Goal: Register for event/course

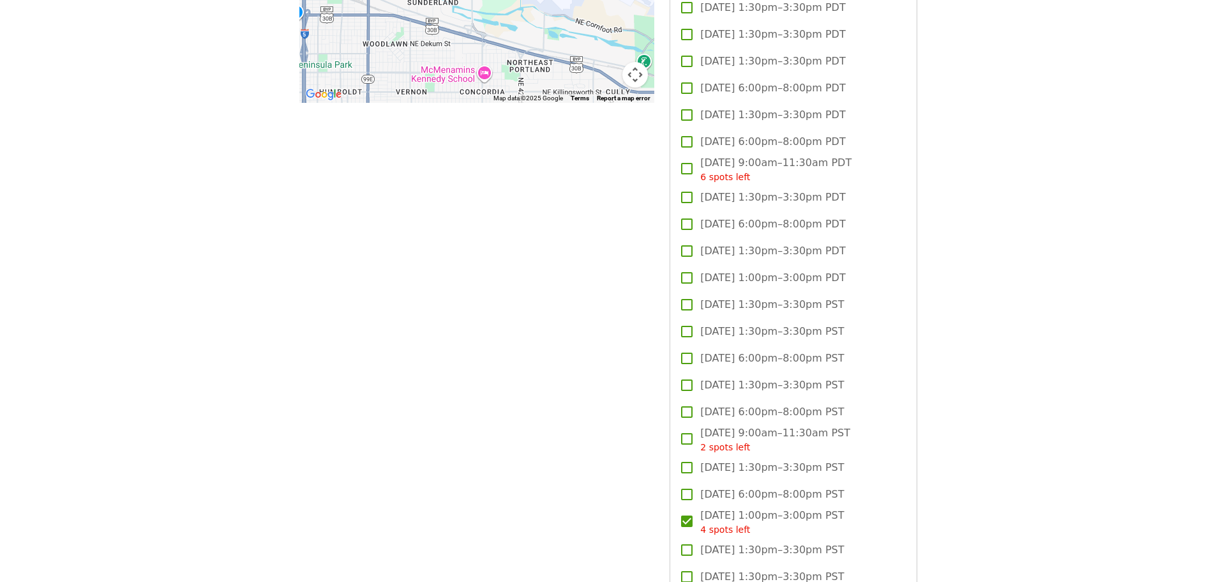
scroll to position [894, 0]
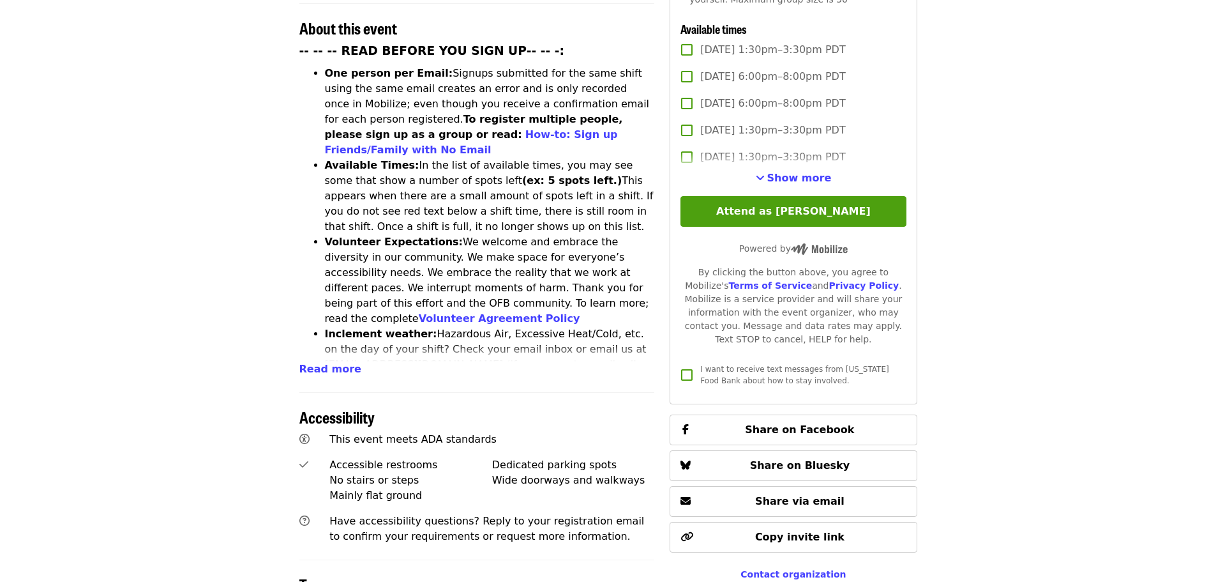
scroll to position [317, 0]
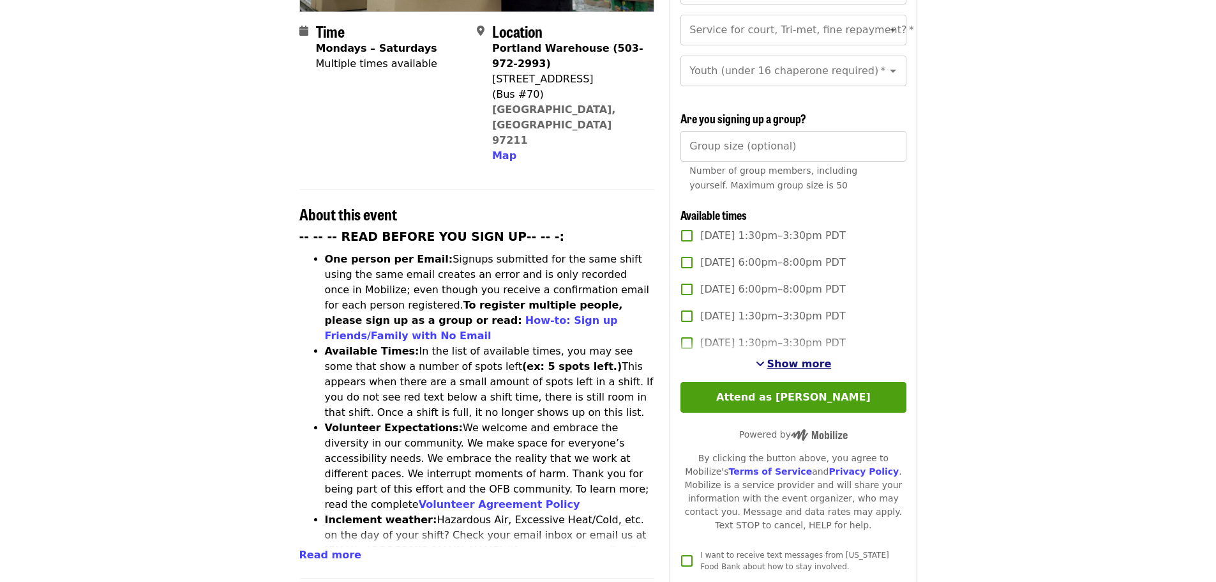
click at [786, 358] on span "Show more" at bounding box center [799, 363] width 64 height 12
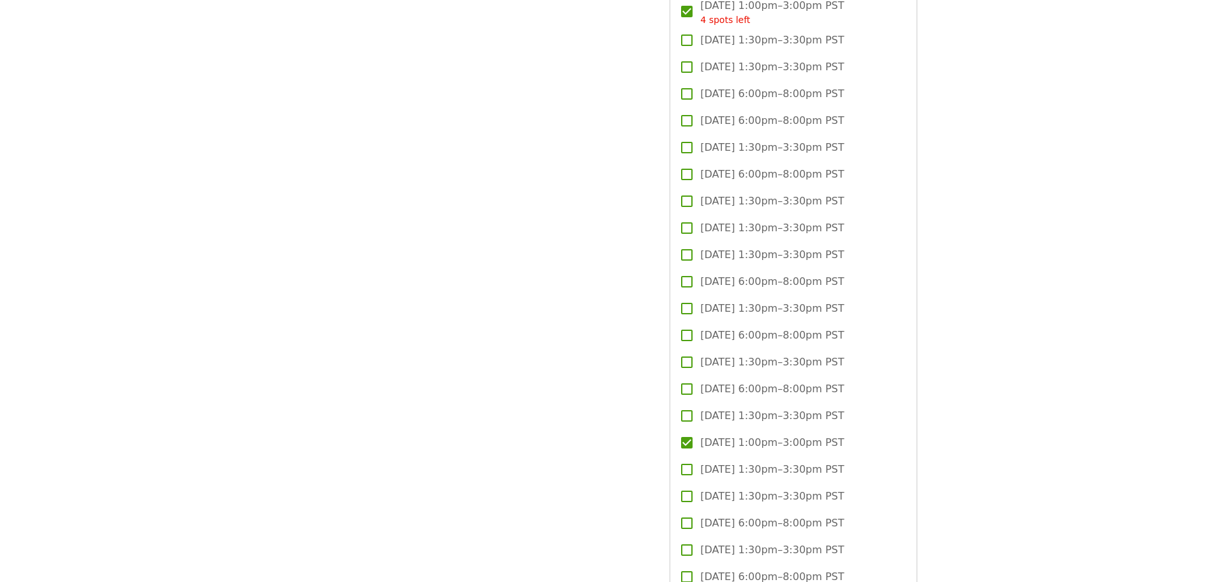
scroll to position [1849, 0]
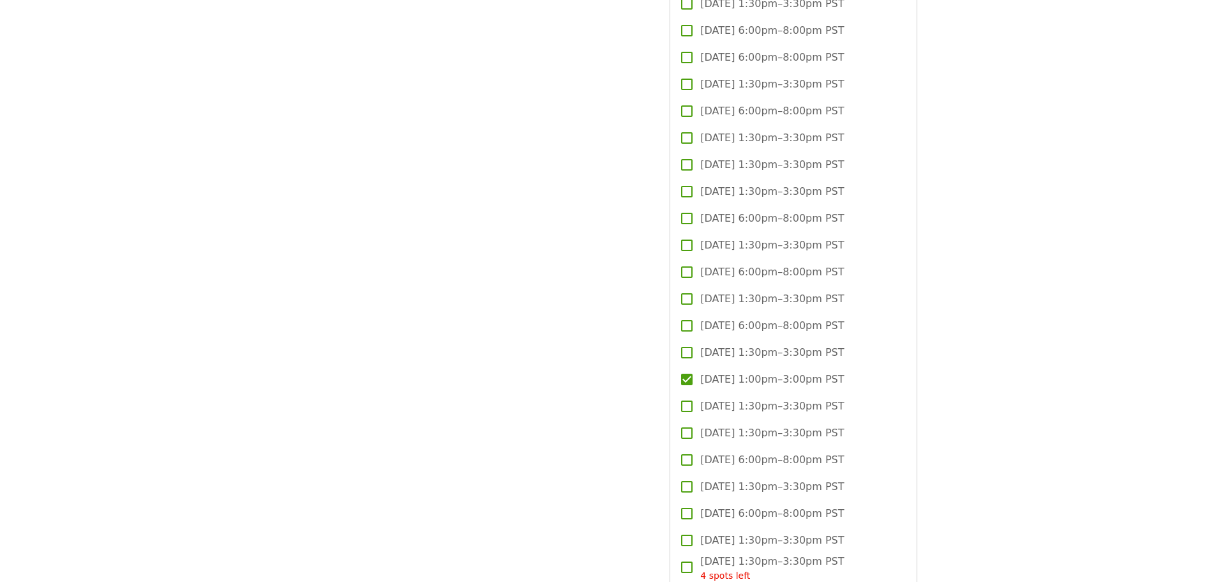
click at [633, 437] on div "Time Mondays – Saturdays Multiple times available Location Portland Warehouse (…" at bounding box center [477, 64] width 356 height 3543
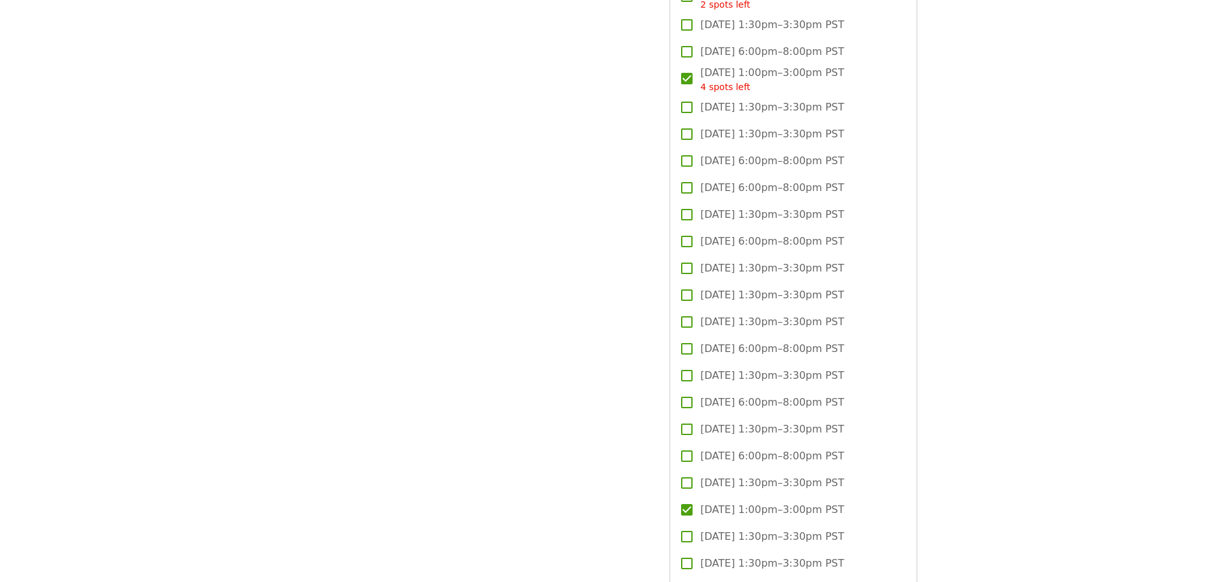
scroll to position [1658, 0]
